Goal: Connect with others: Connect with others

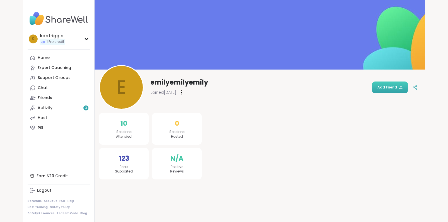
click at [381, 86] on span "Add Friend" at bounding box center [389, 87] width 25 height 5
click at [63, 89] on link "Chat" at bounding box center [59, 88] width 62 height 10
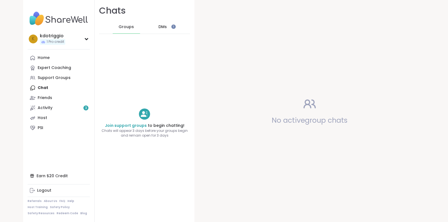
click at [154, 25] on div "DMs" at bounding box center [162, 26] width 27 height 13
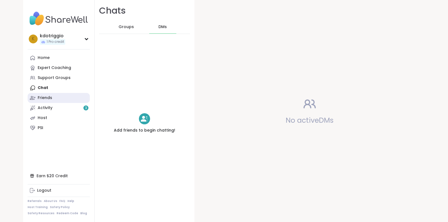
click at [62, 97] on link "Friends" at bounding box center [59, 98] width 62 height 10
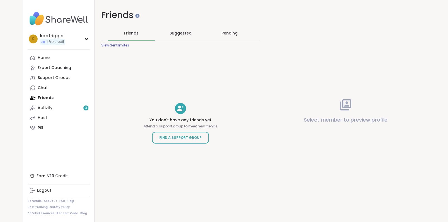
click at [226, 34] on div "Pending" at bounding box center [229, 33] width 16 height 6
click at [177, 37] on div "Suggested" at bounding box center [180, 33] width 47 height 14
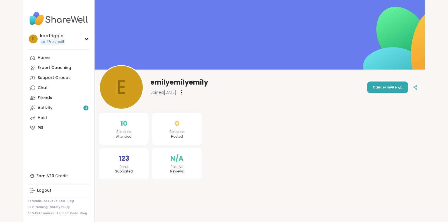
click at [184, 91] on div at bounding box center [181, 92] width 6 height 9
click at [239, 94] on div "e emilyemilyemily Joined Dec 2023 Flag Member Restrict Member Cancel Invite" at bounding box center [259, 87] width 321 height 45
